Goal: Information Seeking & Learning: Learn about a topic

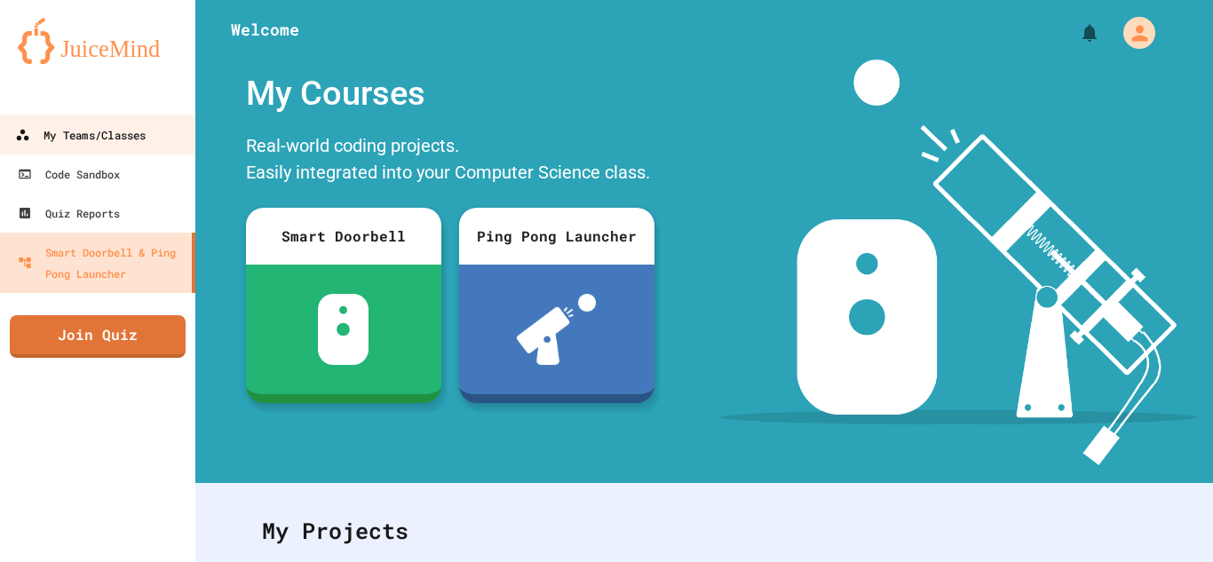
click at [154, 127] on link "My Teams/Classes" at bounding box center [98, 135] width 202 height 40
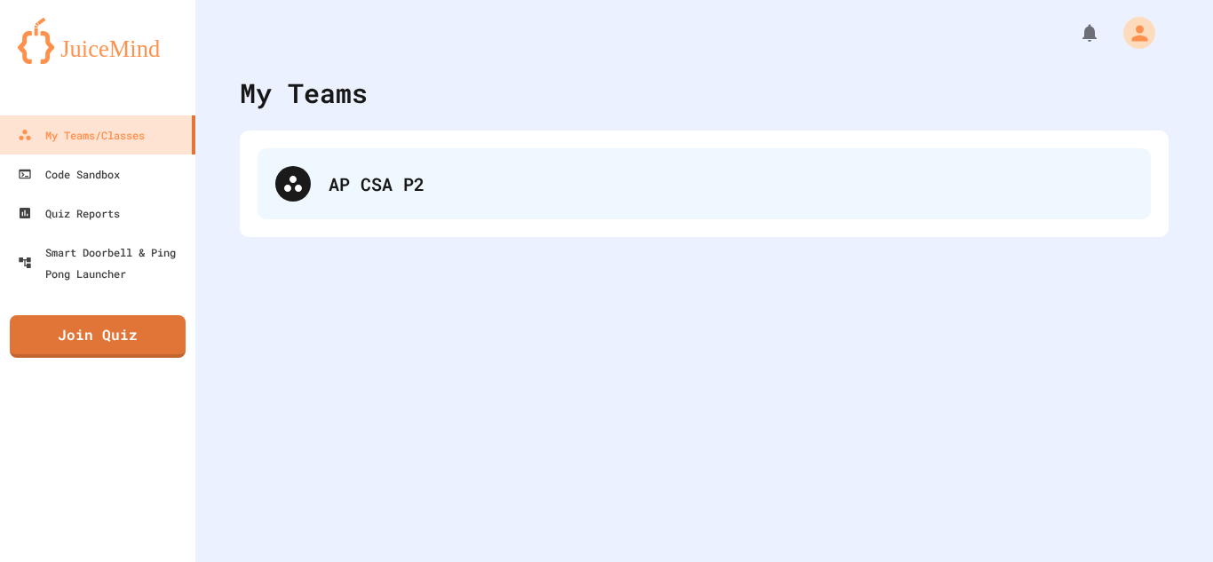
click at [307, 197] on div "AP CSA P2" at bounding box center [703, 183] width 893 height 71
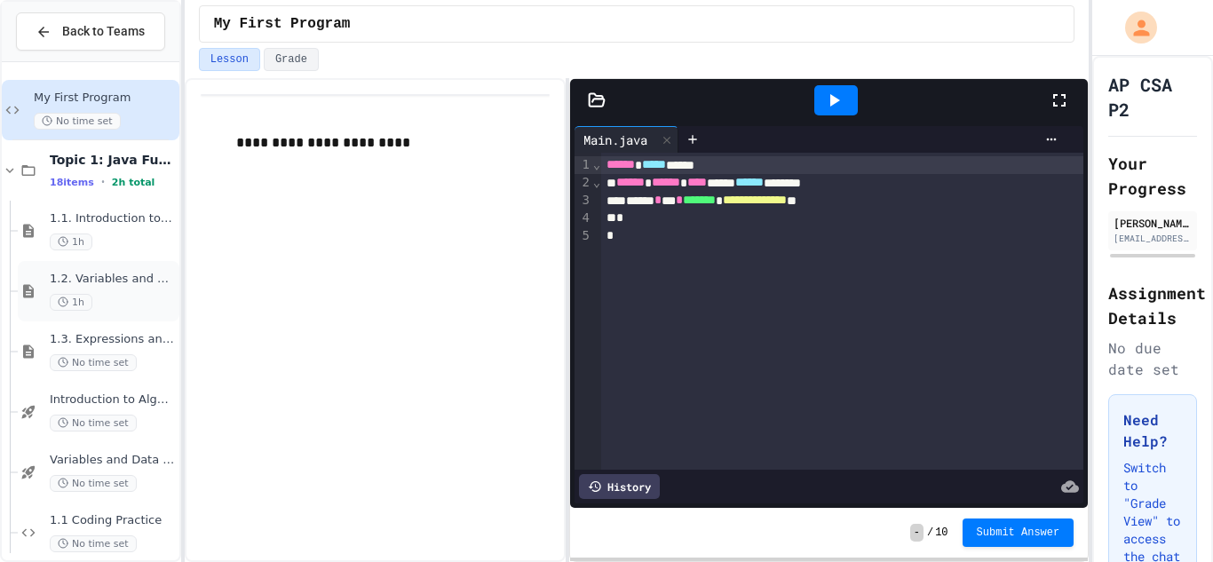
scroll to position [1771, 0]
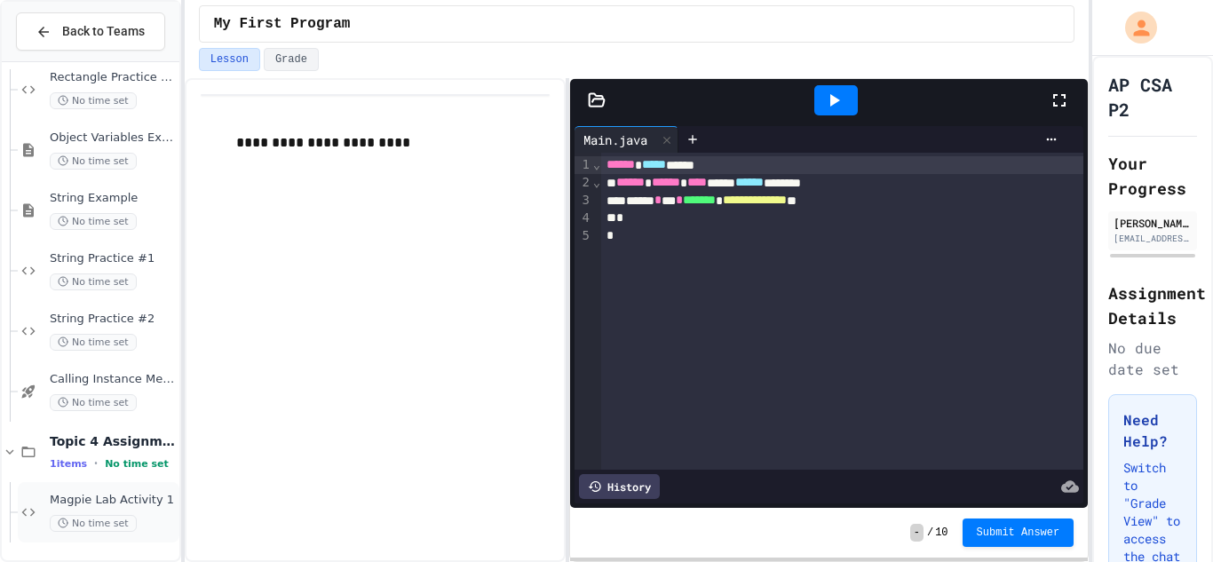
click at [115, 510] on div "Magpie Lab Activity 1 No time set" at bounding box center [113, 512] width 126 height 39
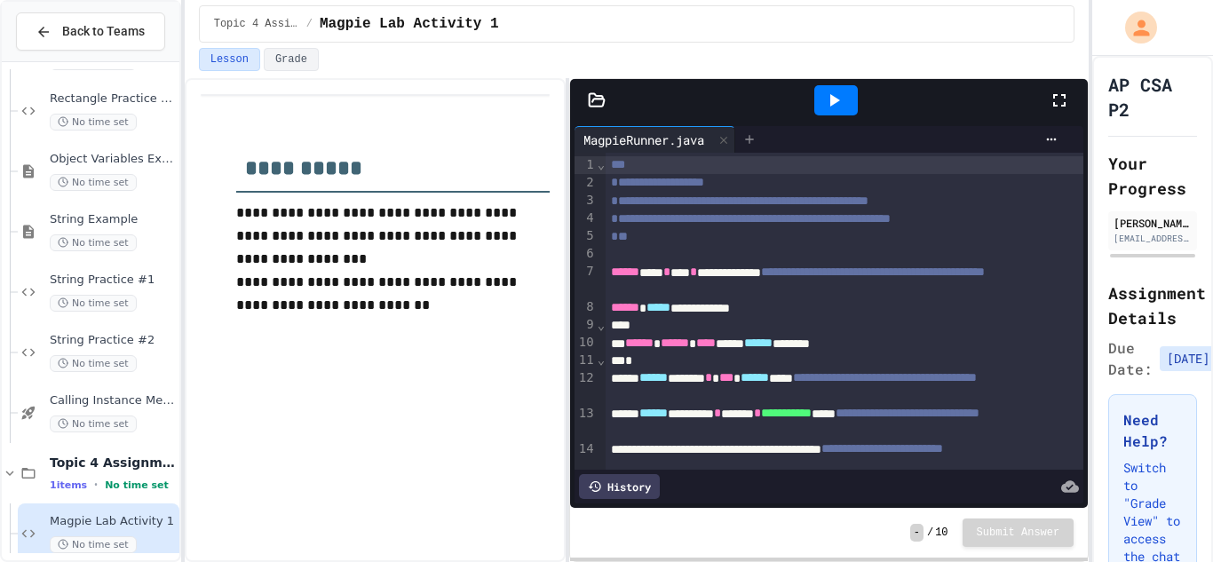
click at [746, 138] on div at bounding box center [749, 139] width 28 height 27
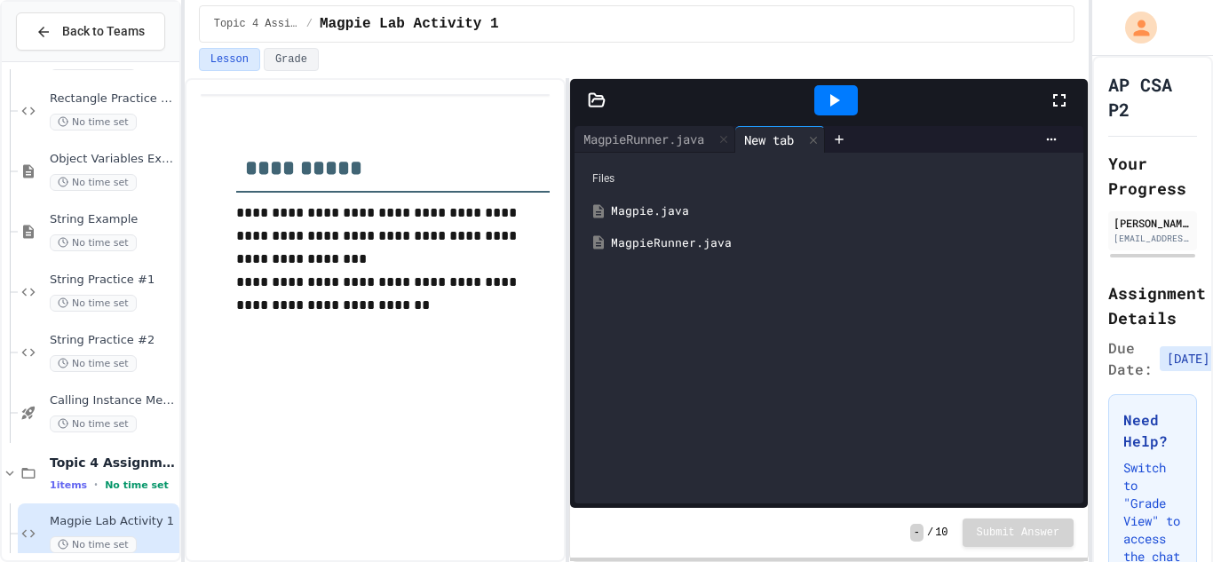
click at [738, 202] on div "Magpie.java" at bounding box center [842, 211] width 462 height 18
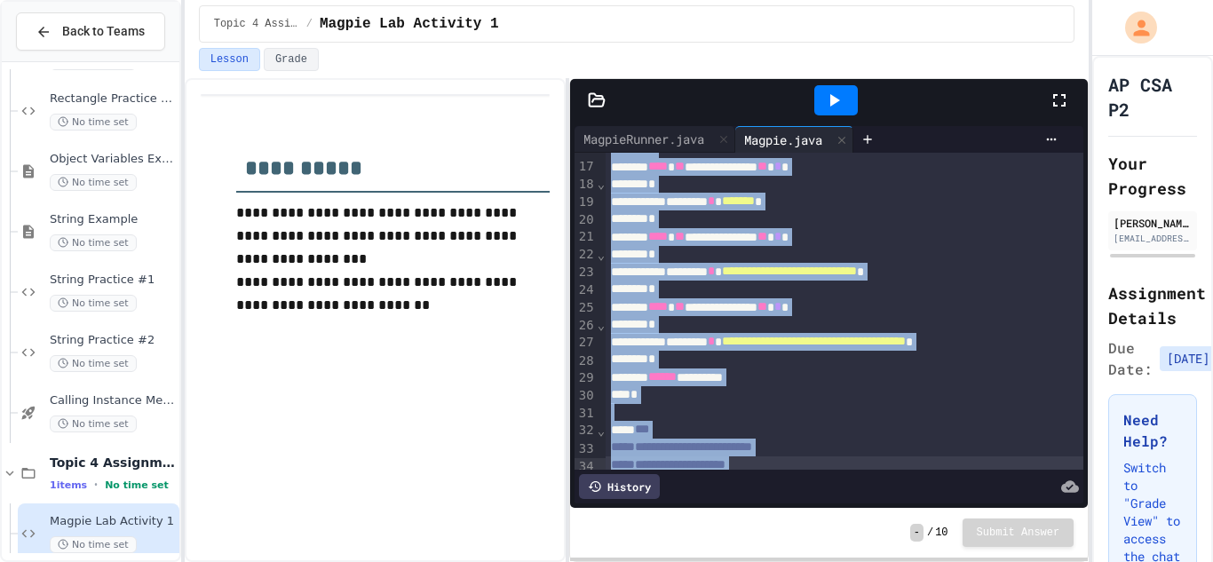
scroll to position [290, 0]
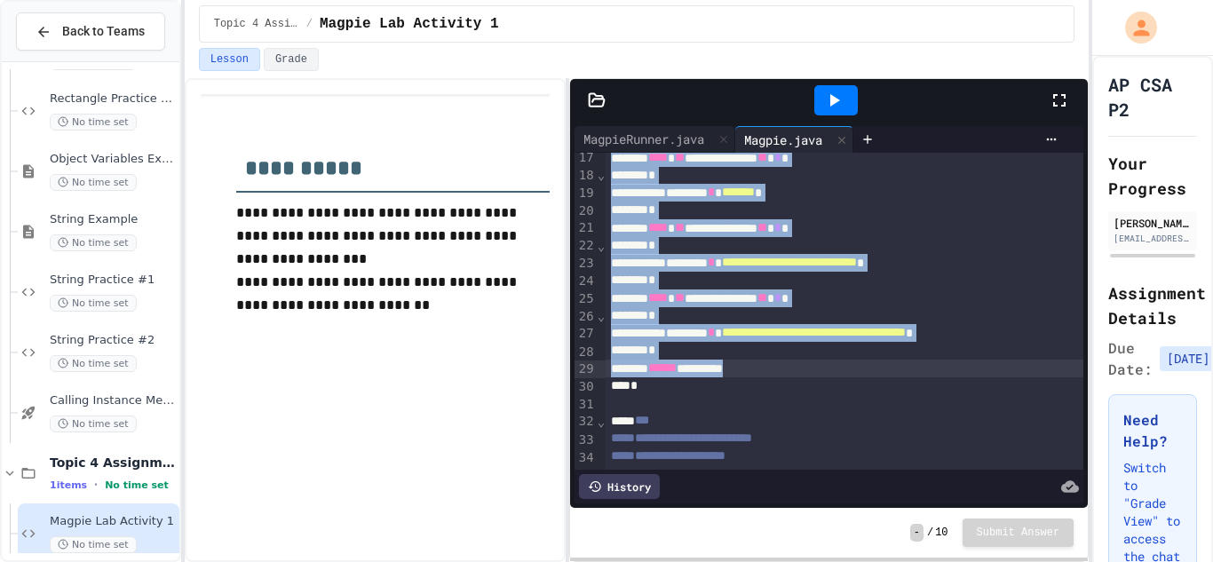
drag, startPoint x: 632, startPoint y: 276, endPoint x: 786, endPoint y: 364, distance: 177.0
click at [786, 364] on div "**********" at bounding box center [844, 342] width 479 height 961
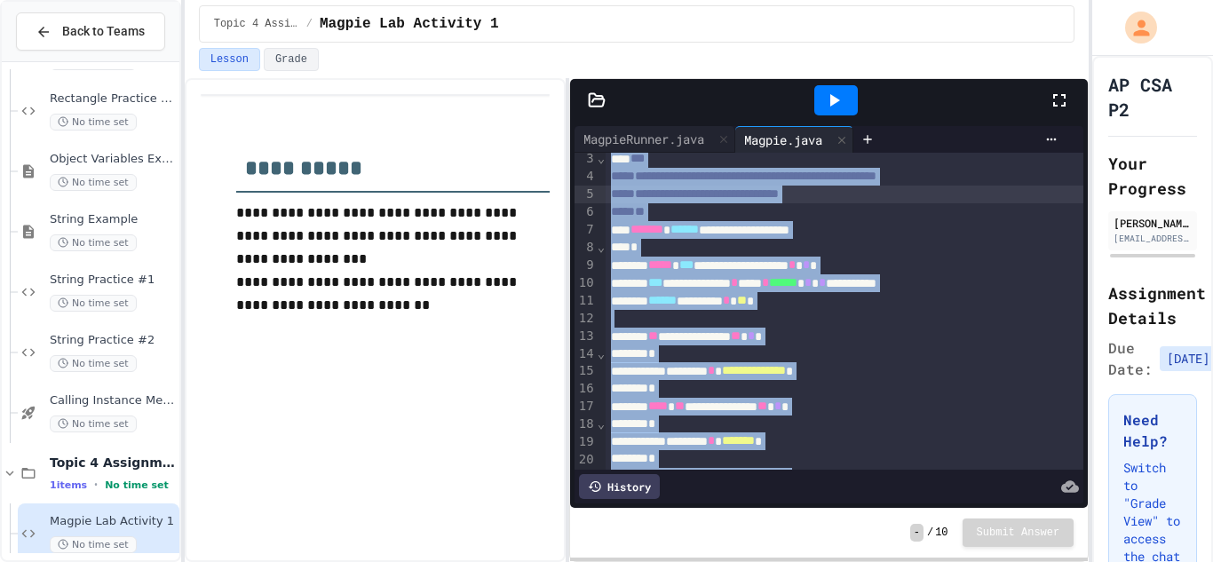
scroll to position [0, 0]
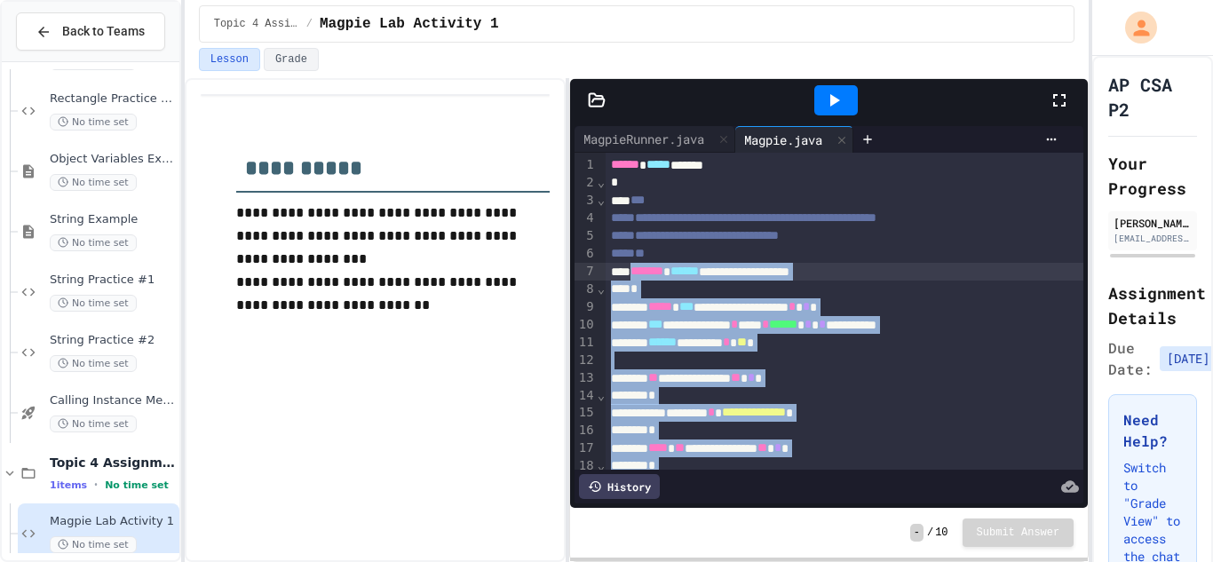
drag, startPoint x: 741, startPoint y: 391, endPoint x: 637, endPoint y: 280, distance: 152.6
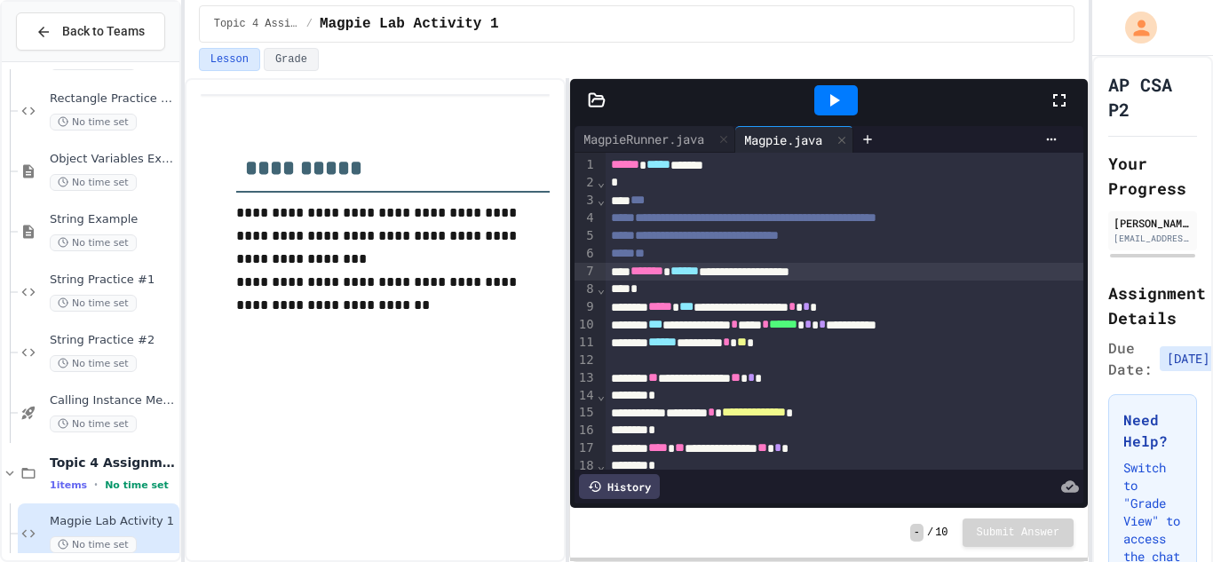
click at [637, 281] on div "*" at bounding box center [844, 290] width 479 height 18
